Goal: Complete application form

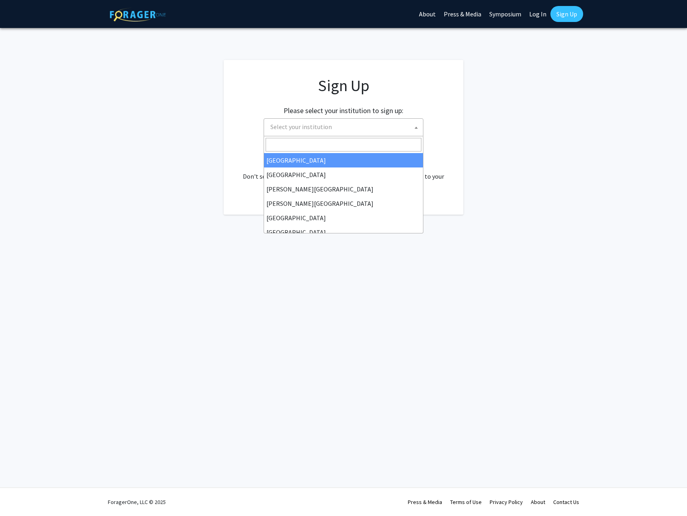
click at [343, 129] on span "Select your institution" at bounding box center [345, 127] width 156 height 16
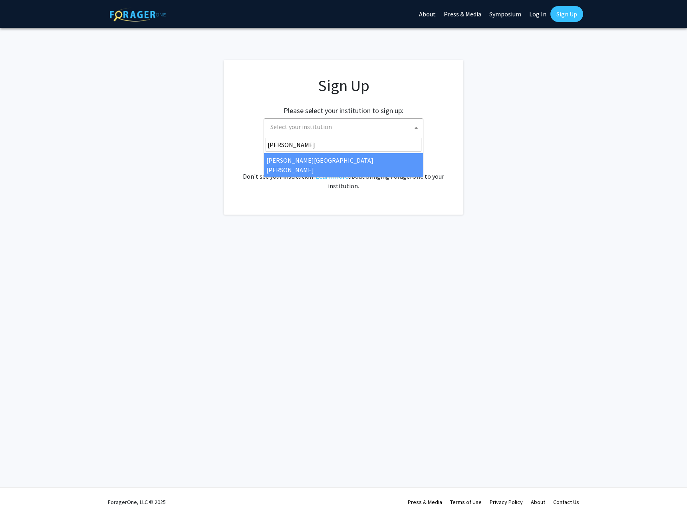
type input "[PERSON_NAME]"
select select "1"
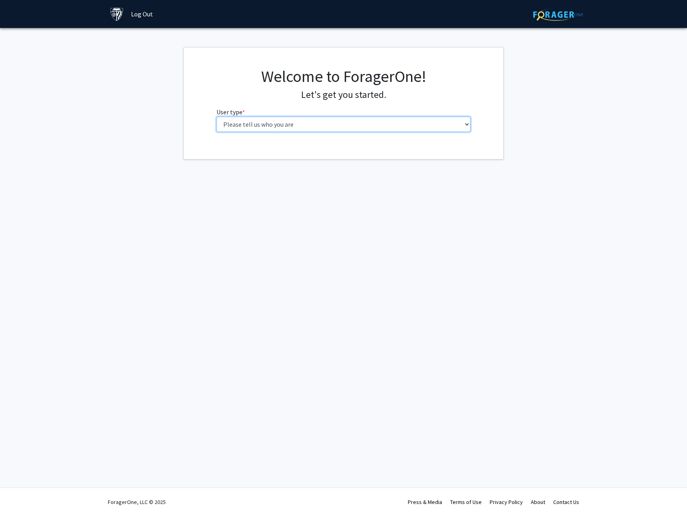
select select "2: masters"
click at [217, 117] on select "Please tell us who you are Undergraduate Student Master's Student Doctoral Cand…" at bounding box center [344, 124] width 255 height 15
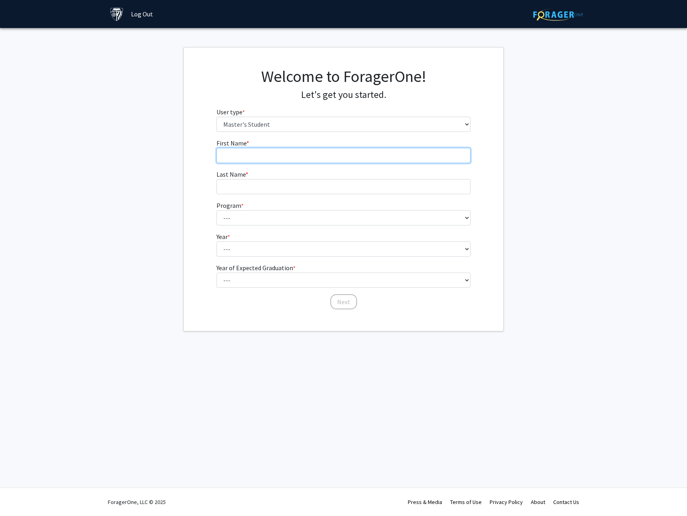
click at [282, 161] on input "First Name * required" at bounding box center [344, 155] width 255 height 15
type input "John"
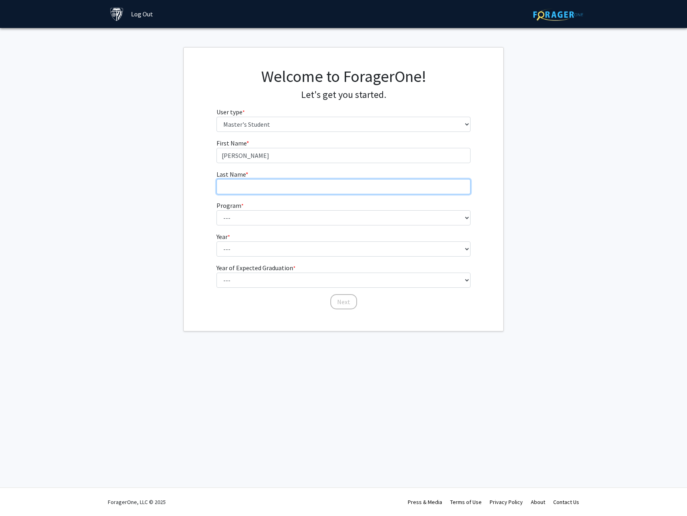
type input "Jackson"
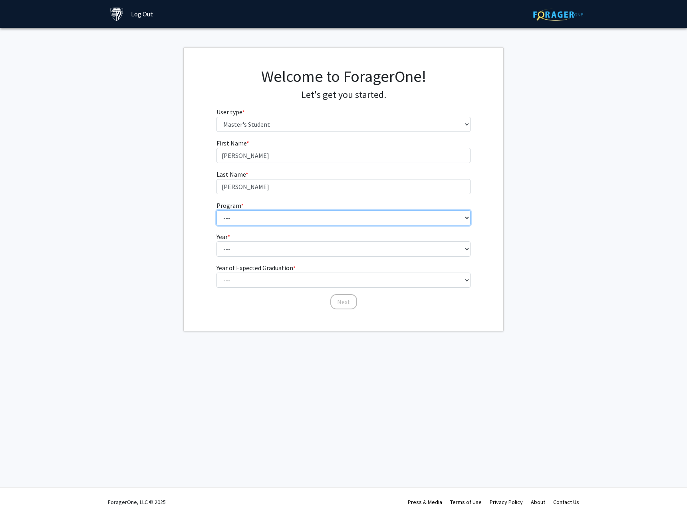
select select "145: 144"
drag, startPoint x: 268, startPoint y: 219, endPoint x: 295, endPoint y: 215, distance: 26.7
click at [295, 215] on select "--- Anatomy Education Applied and Computational Mathematics Applied Biomedical …" at bounding box center [344, 217] width 255 height 15
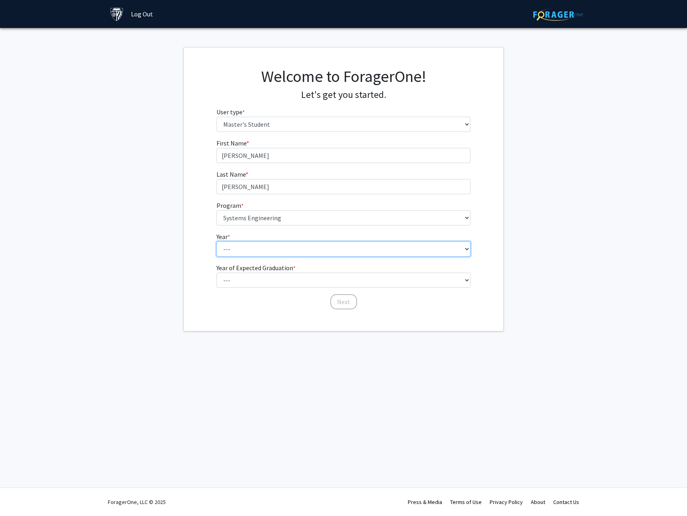
select select "2: second_year"
click at [217, 241] on select "--- First Year Second Year" at bounding box center [344, 248] width 255 height 15
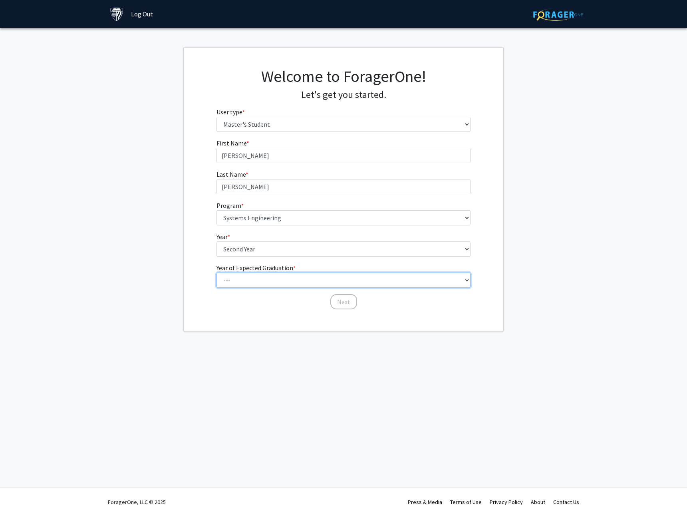
select select "1: 2025"
click at [217, 273] on select "--- 2025 2026 2027 2028 2029 2030 2031 2032 2033 2034" at bounding box center [344, 280] width 255 height 15
click at [343, 300] on button "Next" at bounding box center [344, 301] width 27 height 15
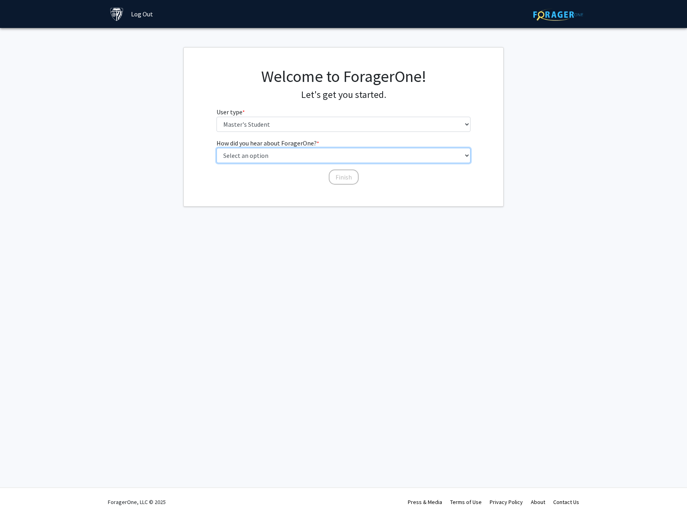
select select "3: university_website"
click at [217, 148] on select "Select an option Peer/student recommendation Faculty/staff recommendation Unive…" at bounding box center [344, 155] width 255 height 15
click at [342, 175] on button "Finish" at bounding box center [344, 176] width 30 height 15
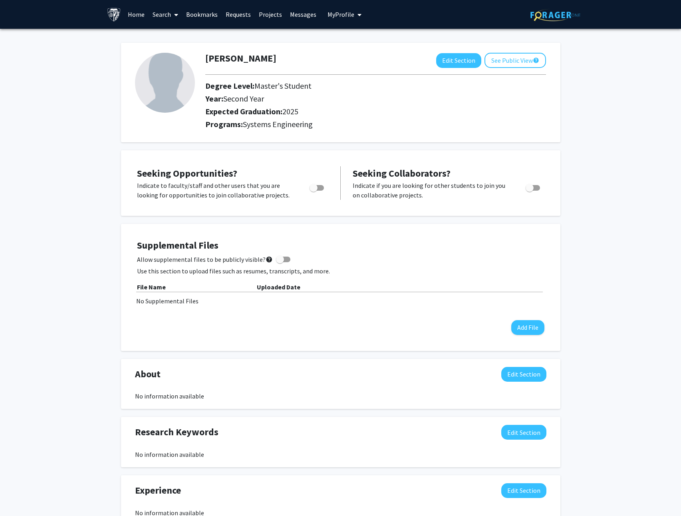
click at [162, 18] on link "Search" at bounding box center [166, 14] width 34 height 28
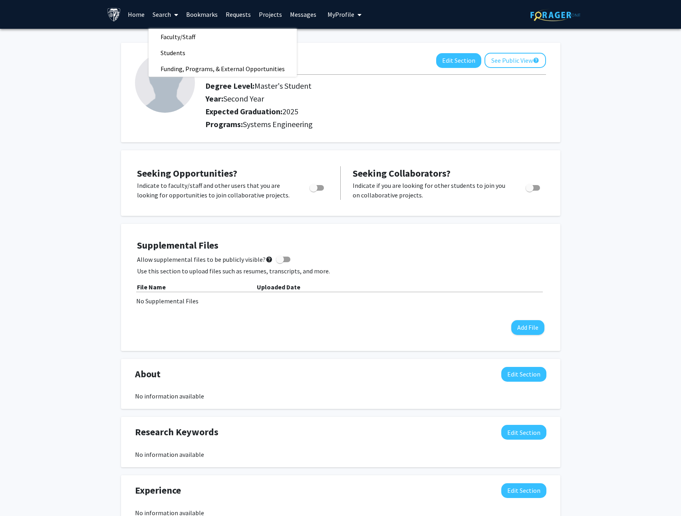
click at [238, 13] on link "Requests" at bounding box center [238, 14] width 33 height 28
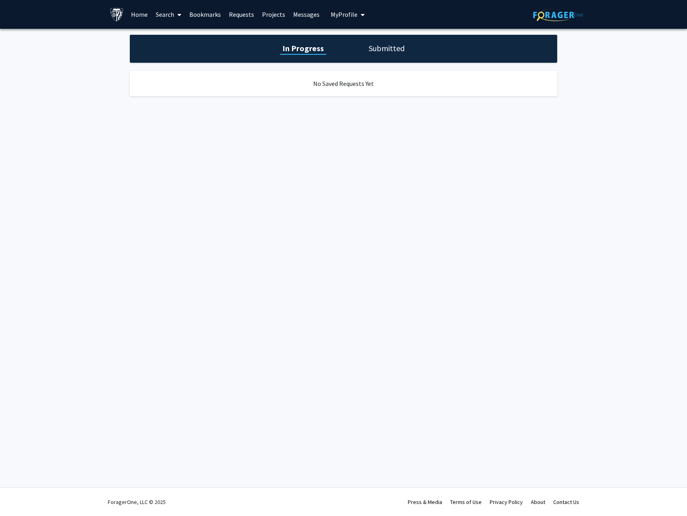
click at [202, 16] on link "Bookmarks" at bounding box center [205, 14] width 40 height 28
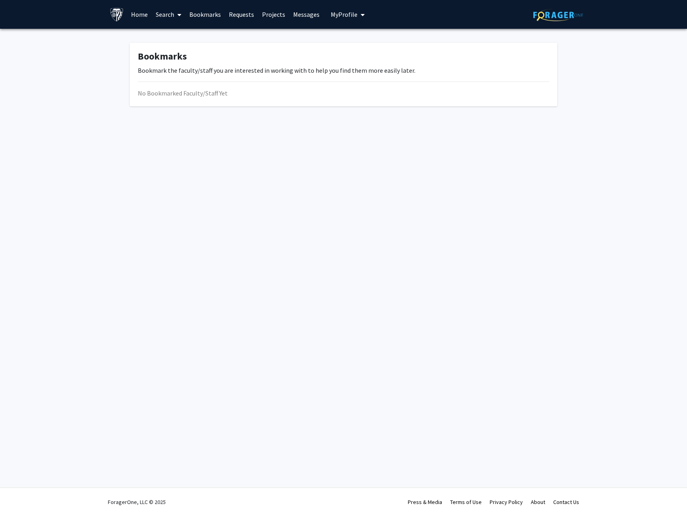
click at [243, 16] on link "Requests" at bounding box center [241, 14] width 33 height 28
